Goal: Information Seeking & Learning: Check status

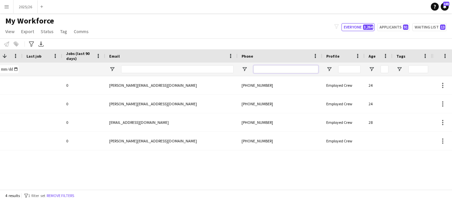
click at [289, 71] on input "Phone Filter Input" at bounding box center [285, 69] width 65 height 8
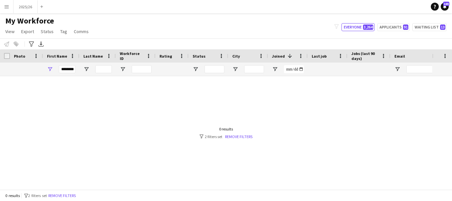
type input "******"
click at [69, 67] on input "********" at bounding box center [67, 69] width 17 height 8
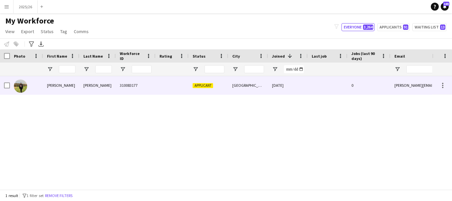
click at [174, 95] on div "[PERSON_NAME] Rovane 310083177 Applicant [GEOGRAPHIC_DATA] [DATE] 0 [PERSON_NAM…" at bounding box center [358, 85] width 717 height 19
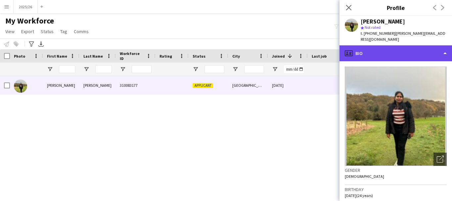
click at [404, 45] on div "profile Bio" at bounding box center [395, 53] width 112 height 16
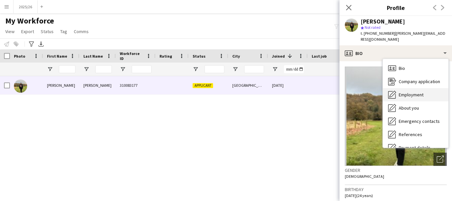
click at [412, 88] on div "Employment Employment" at bounding box center [415, 94] width 65 height 13
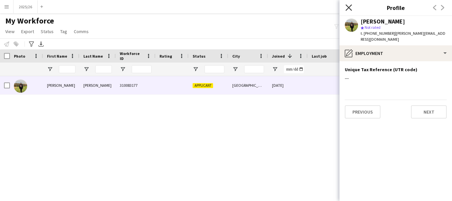
click at [347, 7] on icon at bounding box center [348, 7] width 6 height 6
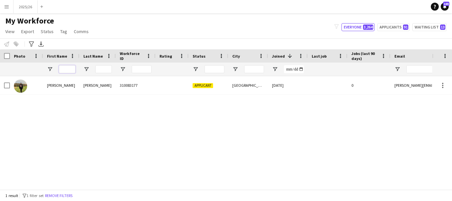
click at [72, 70] on input "First Name Filter Input" at bounding box center [67, 69] width 17 height 8
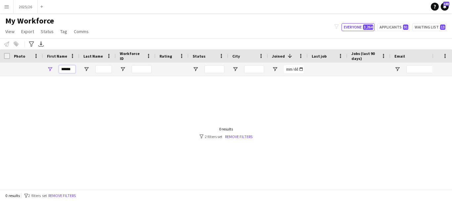
type input "******"
click at [290, 189] on div at bounding box center [216, 186] width 432 height 5
click at [303, 183] on div at bounding box center [216, 130] width 432 height 108
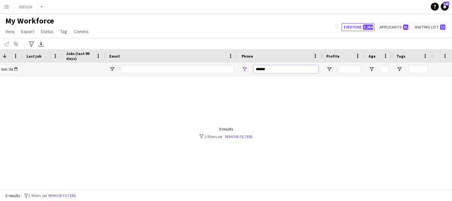
click at [306, 71] on input "******" at bounding box center [285, 69] width 65 height 8
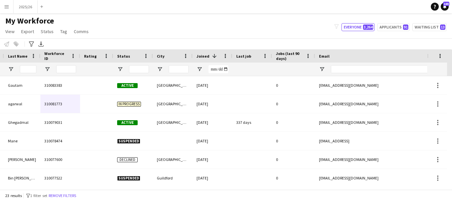
scroll to position [0, 0]
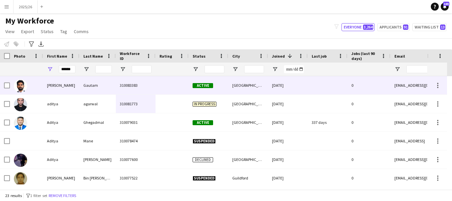
click at [150, 83] on div "310083383" at bounding box center [136, 85] width 40 height 18
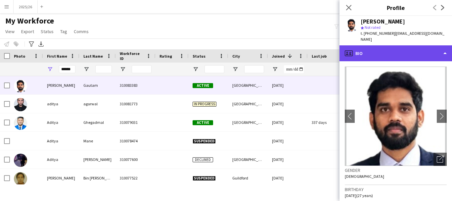
click at [424, 55] on div "profile Bio" at bounding box center [395, 53] width 112 height 16
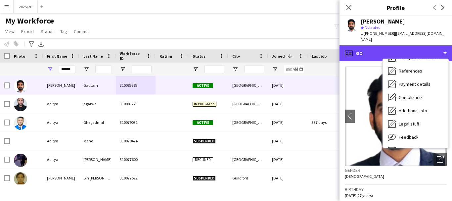
scroll to position [75, 0]
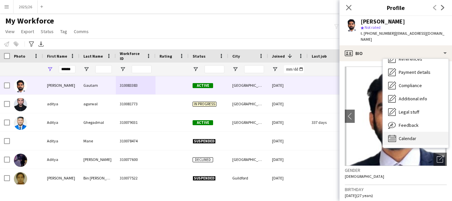
click at [433, 136] on div "Calendar Calendar" at bounding box center [415, 138] width 65 height 13
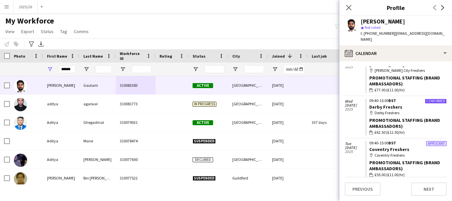
scroll to position [246, 0]
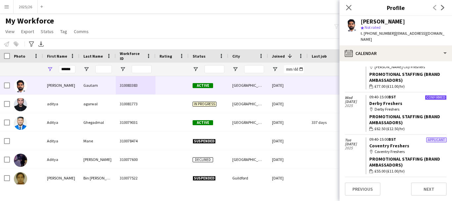
drag, startPoint x: 446, startPoint y: 139, endPoint x: 363, endPoint y: 148, distance: 83.5
click at [363, 148] on span "2025" at bounding box center [355, 148] width 20 height 4
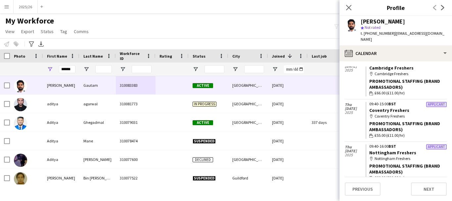
scroll to position [19, 0]
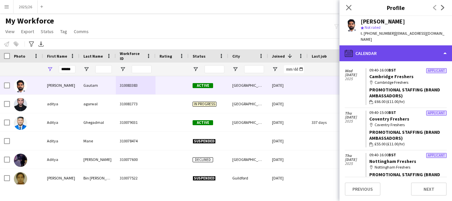
click at [404, 54] on div "calendar-full Calendar" at bounding box center [395, 53] width 112 height 16
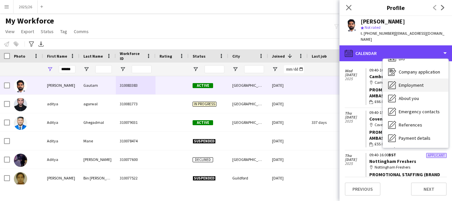
scroll to position [0, 0]
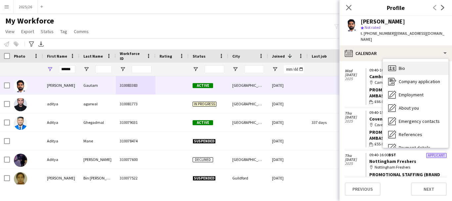
click at [414, 66] on div "Bio Bio" at bounding box center [415, 67] width 65 height 13
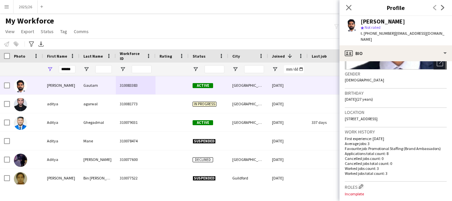
scroll to position [98, 0]
